Goal: Information Seeking & Learning: Learn about a topic

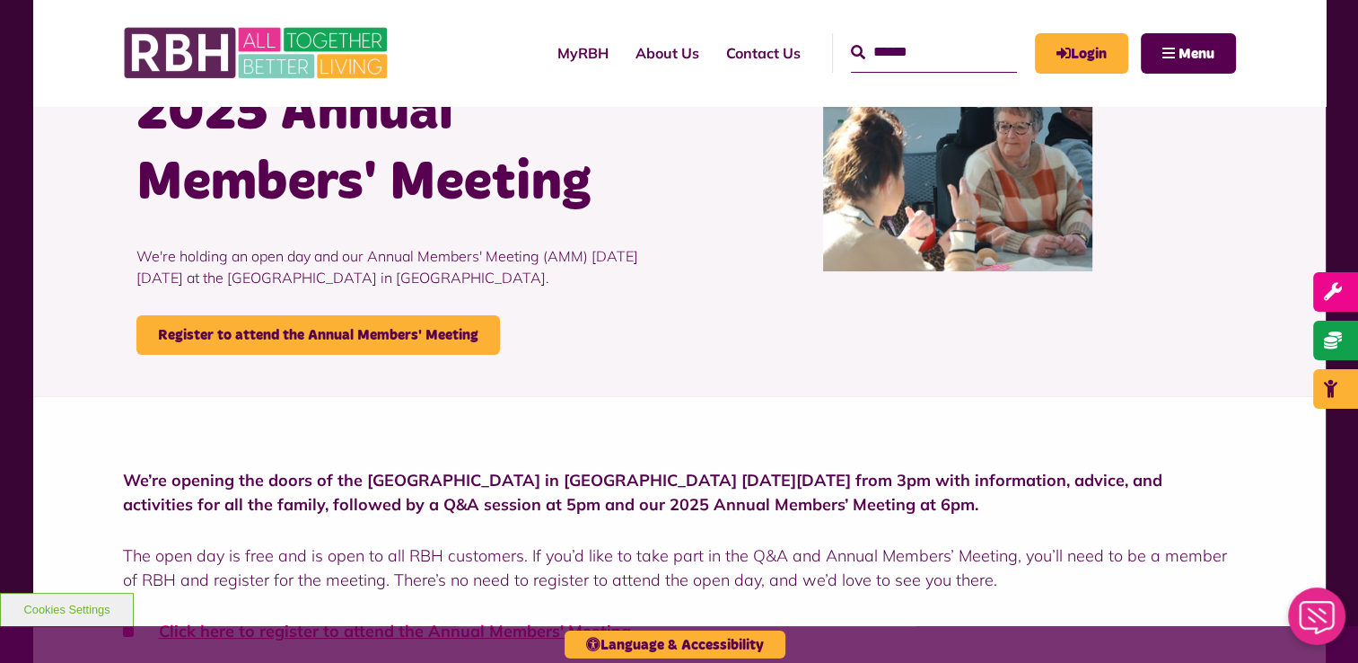
scroll to position [180, 0]
drag, startPoint x: 674, startPoint y: 437, endPoint x: 752, endPoint y: 483, distance: 90.5
click at [674, 437] on div "We’re opening the doors of the [GEOGRAPHIC_DATA] in [GEOGRAPHIC_DATA] [DATE][DA…" at bounding box center [679, 594] width 1293 height 394
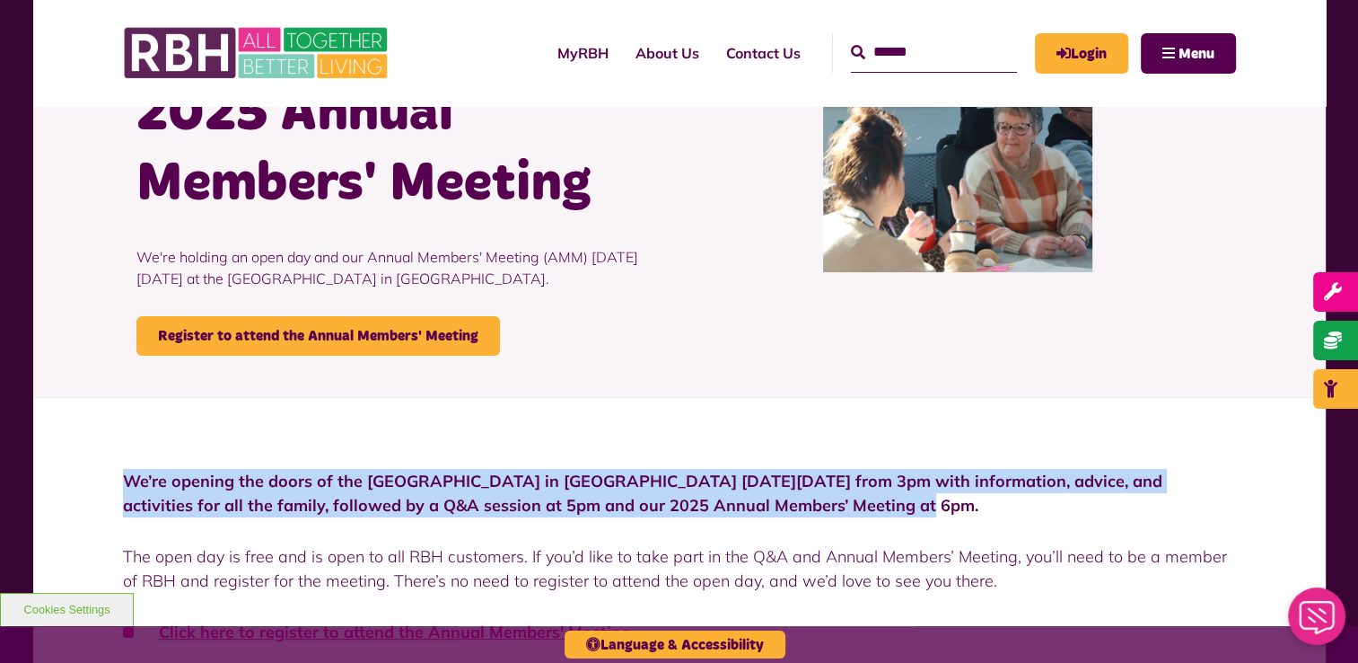
drag, startPoint x: 822, startPoint y: 505, endPoint x: 120, endPoint y: 483, distance: 702.4
click at [120, 483] on div "We’re opening the doors of the Strand Hub in Kirkholt on Tuesday 30 September f…" at bounding box center [679, 594] width 1293 height 394
copy strong "We’re opening the doors of the Strand Hub in Kirkholt on Tuesday 30 September f…"
click at [340, 49] on img at bounding box center [257, 53] width 269 height 70
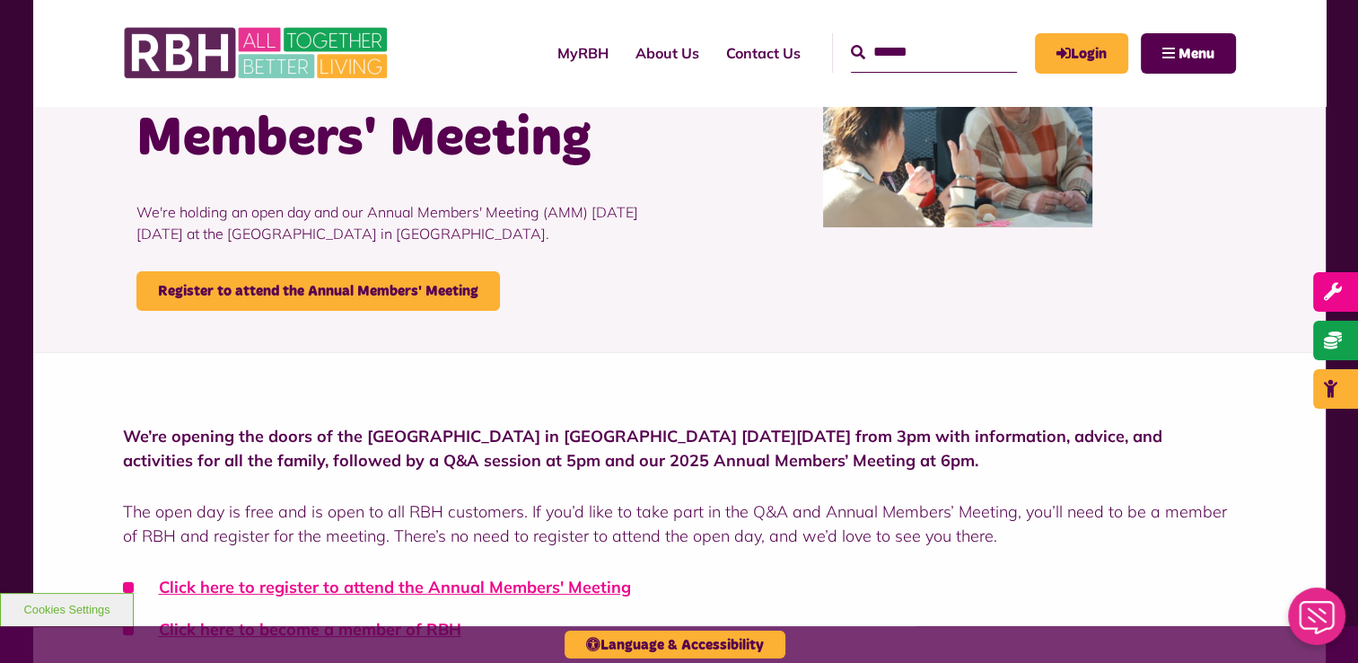
scroll to position [90, 0]
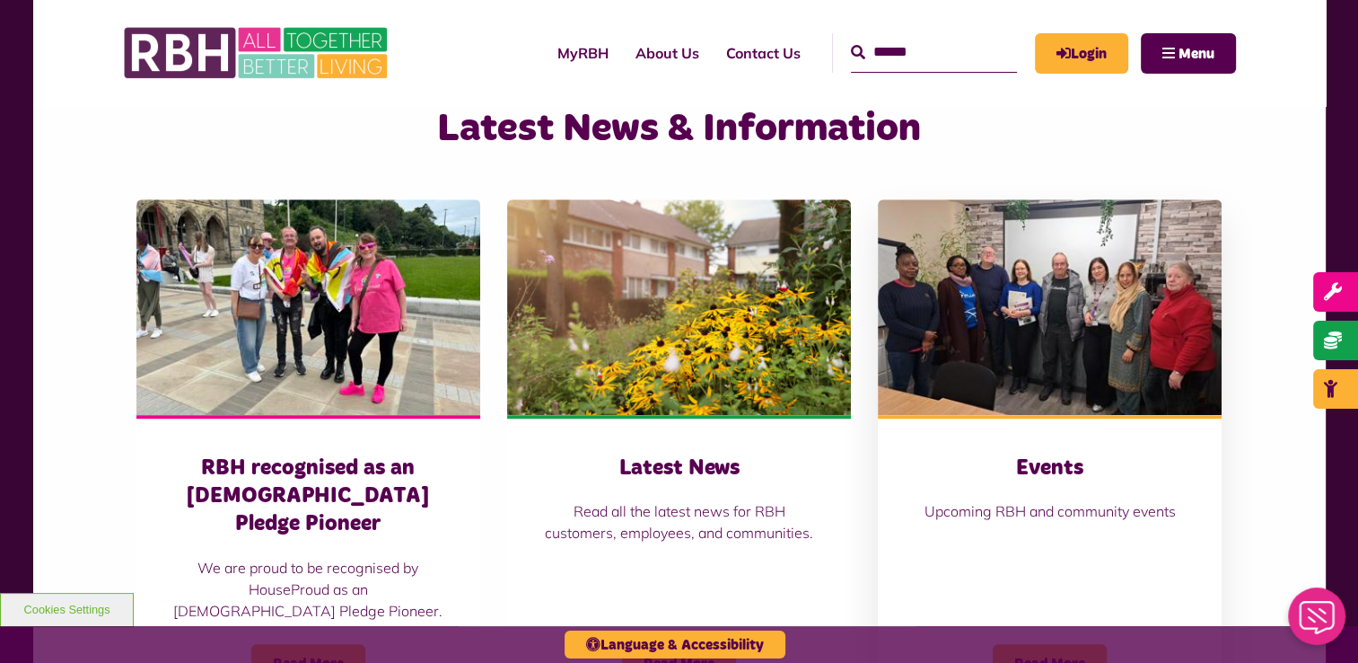
scroll to position [1167, 0]
